Goal: Transaction & Acquisition: Purchase product/service

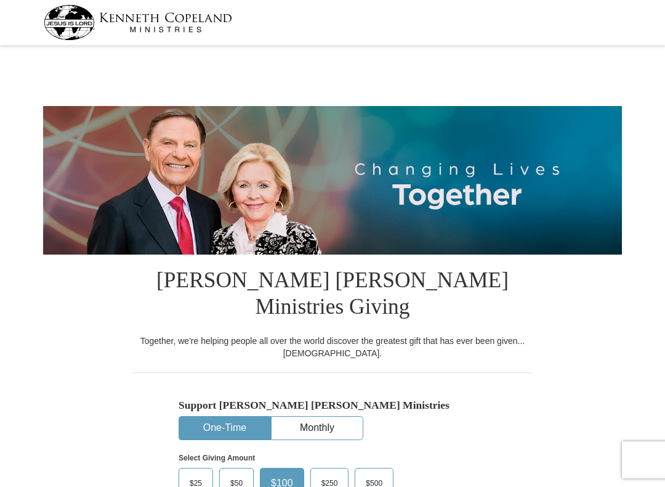
select select "SC"
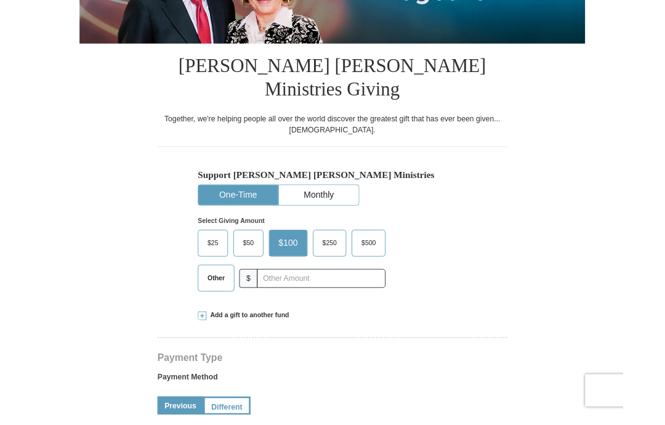
scroll to position [193, 0]
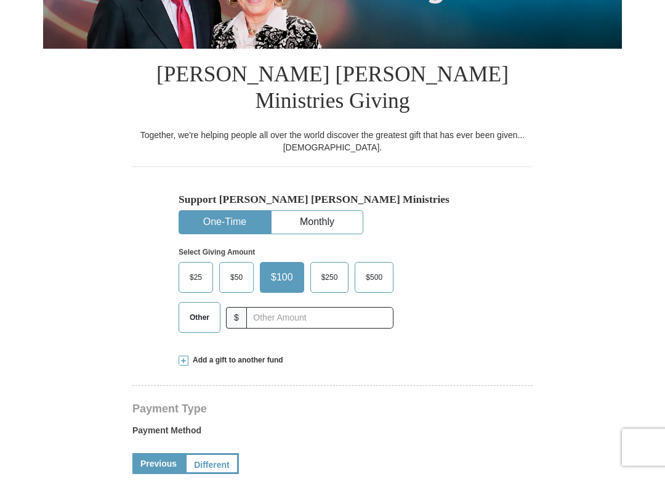
click at [201, 321] on span "Other" at bounding box center [200, 330] width 32 height 18
click at [0, 0] on input "Other" at bounding box center [0, 0] width 0 height 0
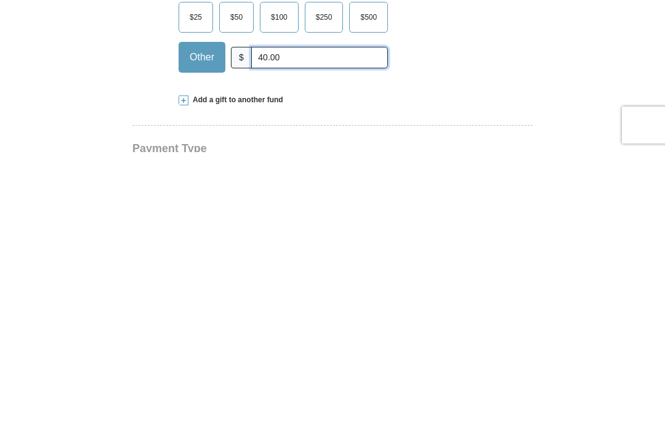
type input "40.00"
click at [213, 368] on span "Add a gift to another fund" at bounding box center [235, 373] width 95 height 10
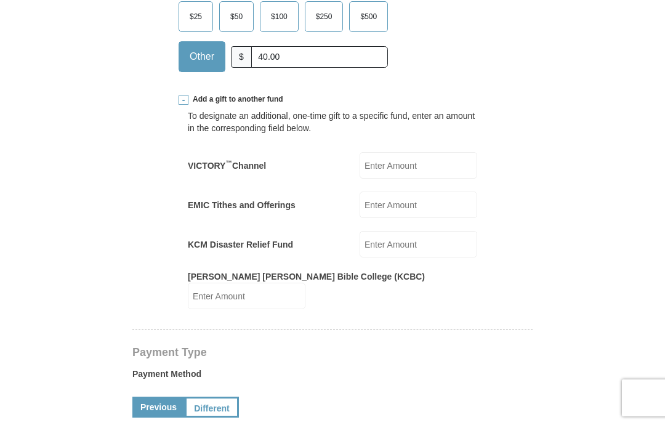
click at [416, 192] on input "EMIC Tithes and Offerings" at bounding box center [419, 205] width 118 height 26
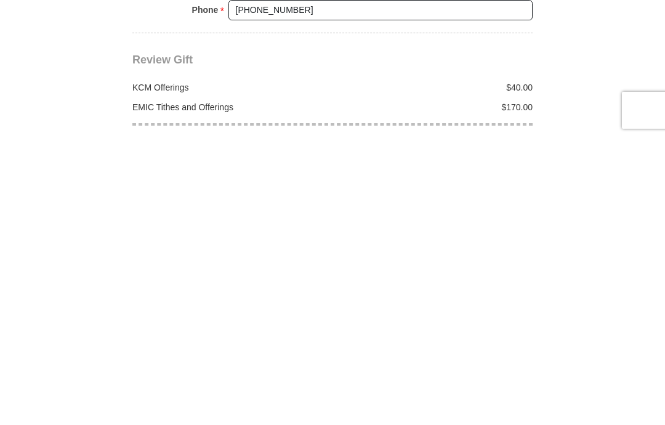
scroll to position [1044, 0]
type input "170.00"
